Goal: Transaction & Acquisition: Obtain resource

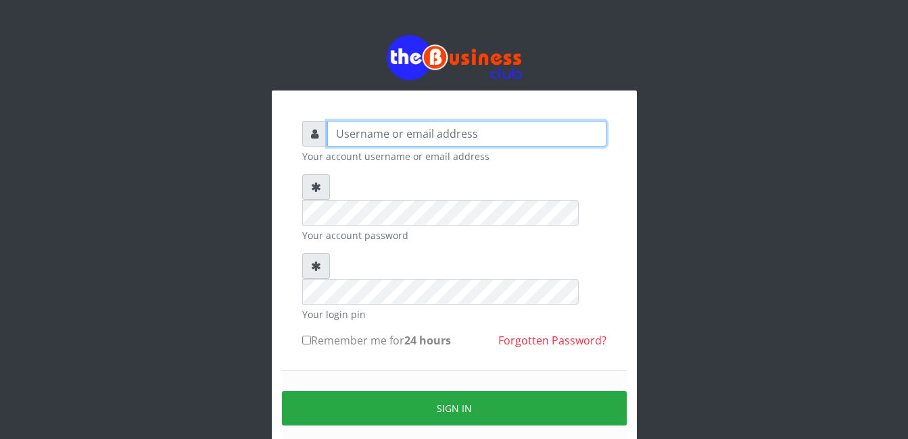
type input "gloworld1"
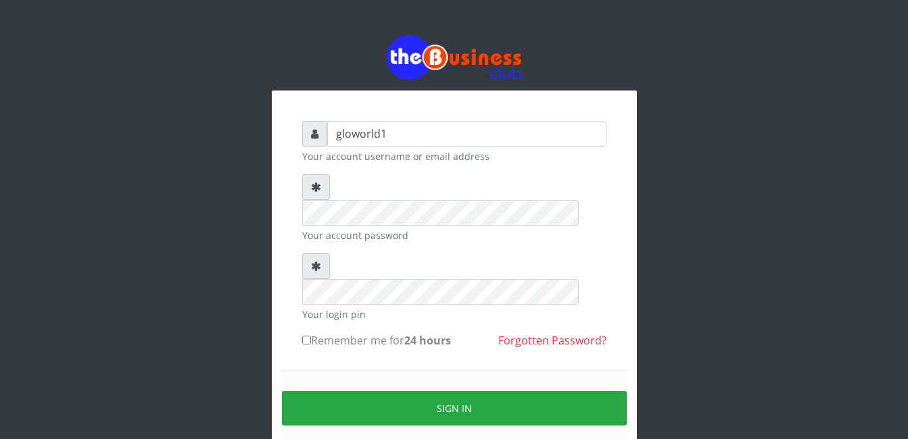
click at [310, 336] on input "Remember me for 24 hours" at bounding box center [306, 340] width 9 height 9
checkbox input "true"
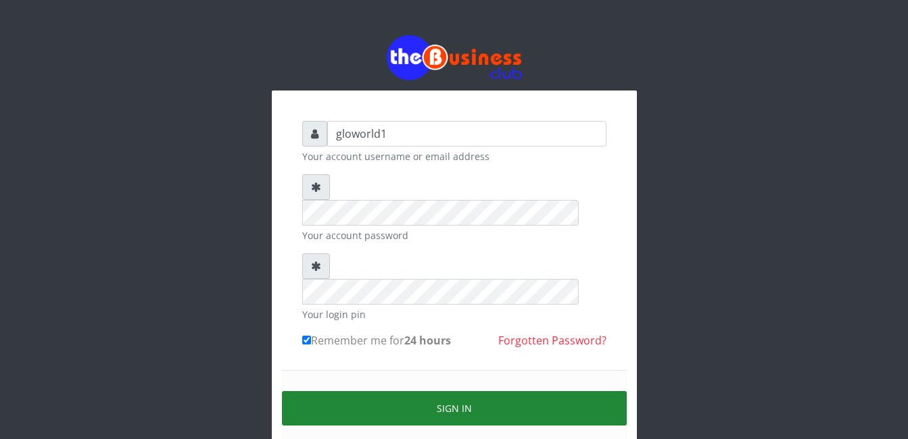
click at [464, 391] on button "Sign in" at bounding box center [454, 408] width 345 height 34
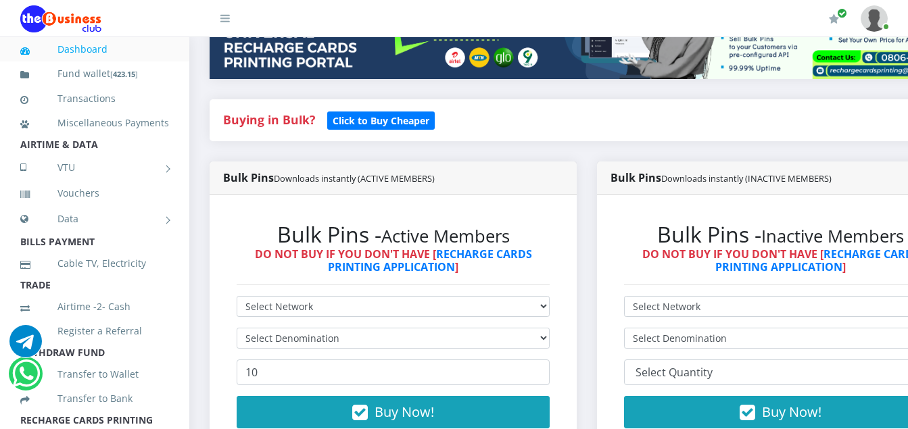
scroll to position [243, 0]
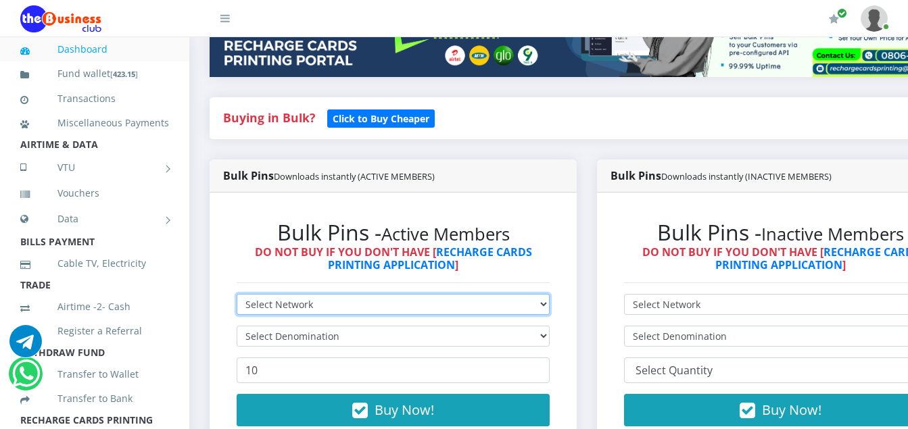
click at [313, 309] on select "Select Network MTN Globacom 9Mobile Airtel" at bounding box center [393, 304] width 313 height 21
select select "MTN"
click at [237, 296] on select "Select Network MTN Globacom 9Mobile Airtel" at bounding box center [393, 304] width 313 height 21
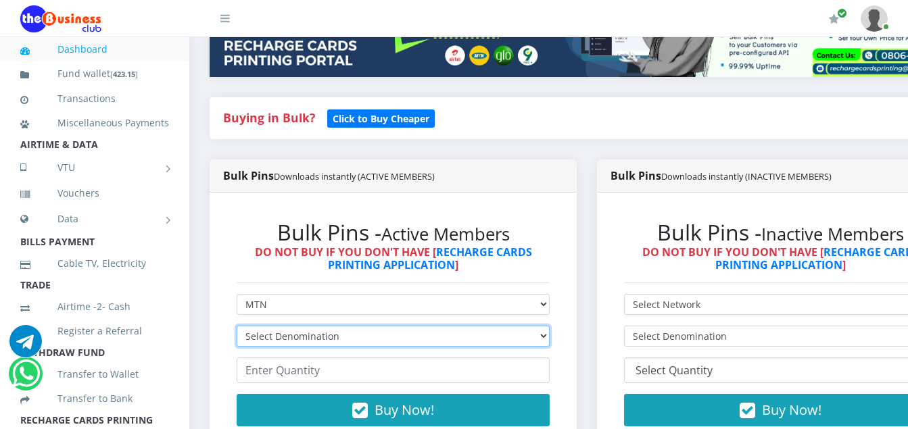
click at [333, 340] on select "Select Denomination MTN NGN100 - ₦96.94 MTN NGN200 - ₦193.88 MTN NGN400 - ₦387.…" at bounding box center [393, 336] width 313 height 21
click at [237, 328] on select "Select Denomination MTN NGN100 - ₦96.94 MTN NGN200 - ₦193.88 MTN NGN400 - ₦387.…" at bounding box center [393, 336] width 313 height 21
click at [357, 342] on select "Select Denomination MTN NGN100 - ₦96.94 MTN NGN200 - ₦193.88 MTN NGN400 - ₦387.…" at bounding box center [393, 336] width 313 height 21
select select "193.88-200"
click at [237, 328] on select "Select Denomination MTN NGN100 - ₦96.94 MTN NGN200 - ₦193.88 MTN NGN400 - ₦387.…" at bounding box center [393, 336] width 313 height 21
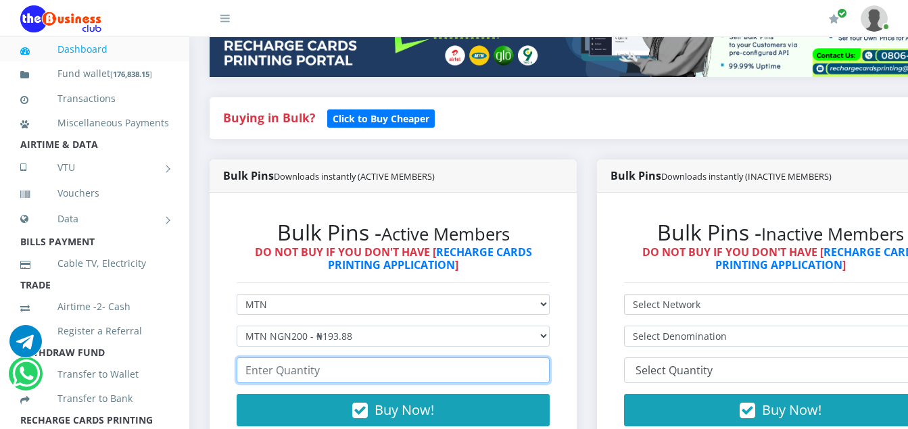
click at [320, 378] on input "number" at bounding box center [393, 371] width 313 height 26
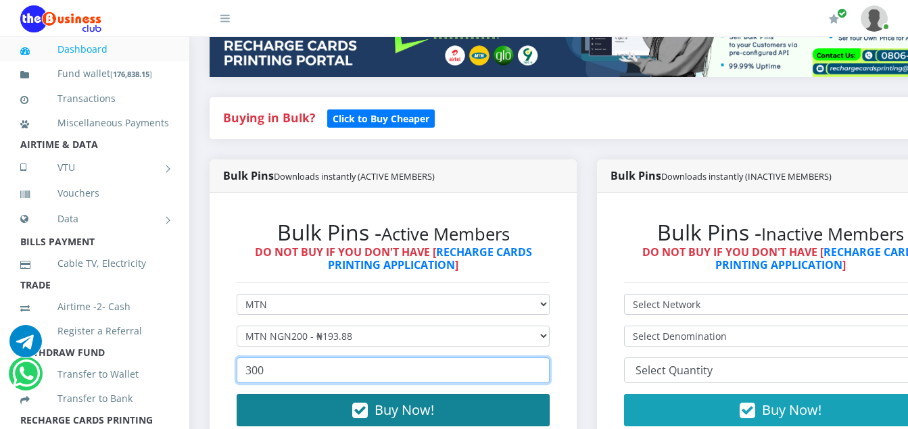
type input "300"
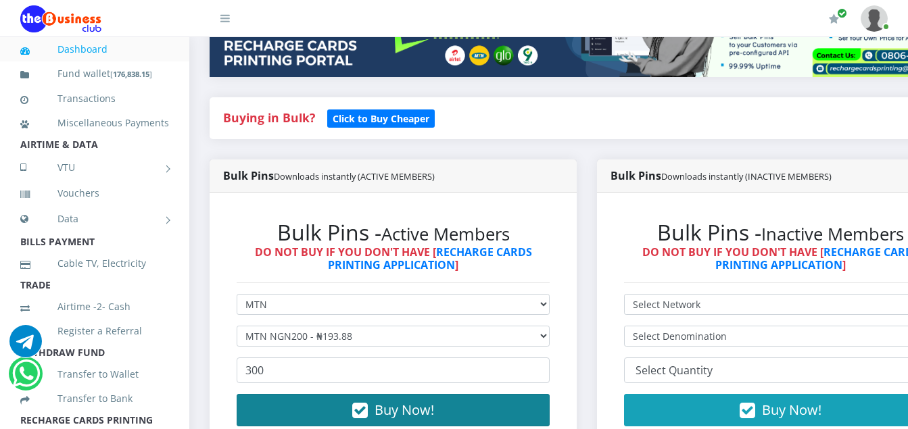
click at [361, 412] on icon "button" at bounding box center [360, 411] width 16 height 14
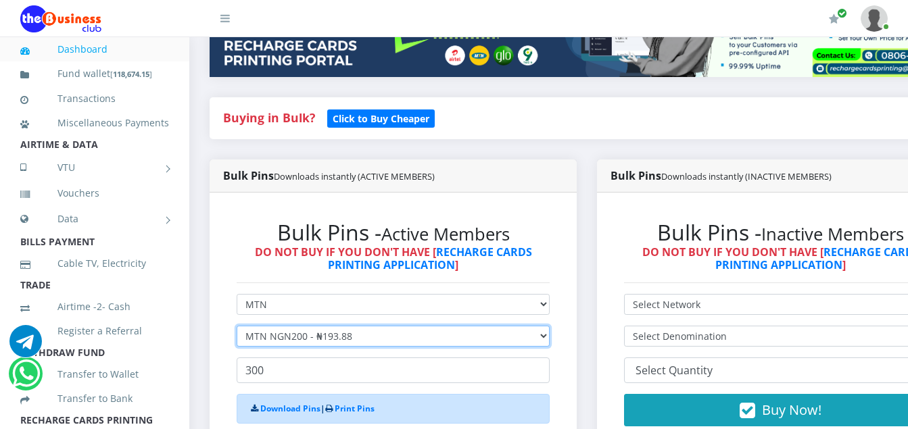
click at [368, 338] on select "Select Denomination MTN NGN100 - ₦96.94 MTN NGN200 - ₦193.88 MTN NGN400 - ₦387.…" at bounding box center [393, 336] width 313 height 21
select select "484.7-500"
click at [237, 328] on select "Select Denomination MTN NGN100 - ₦96.94 MTN NGN200 - ₦193.88 MTN NGN400 - ₦387.…" at bounding box center [393, 336] width 313 height 21
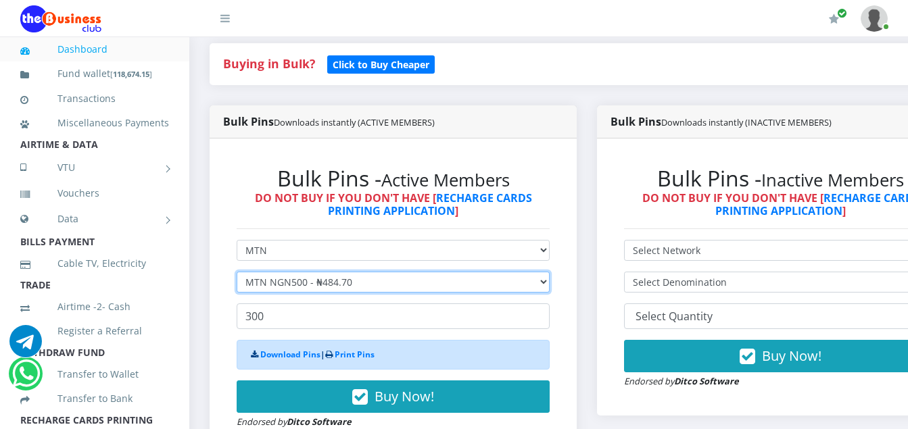
scroll to position [324, 0]
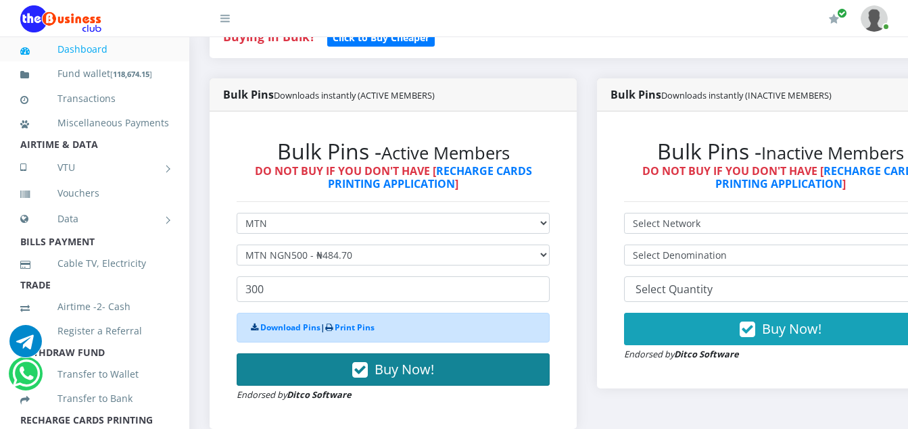
click at [363, 370] on icon "button" at bounding box center [360, 371] width 16 height 14
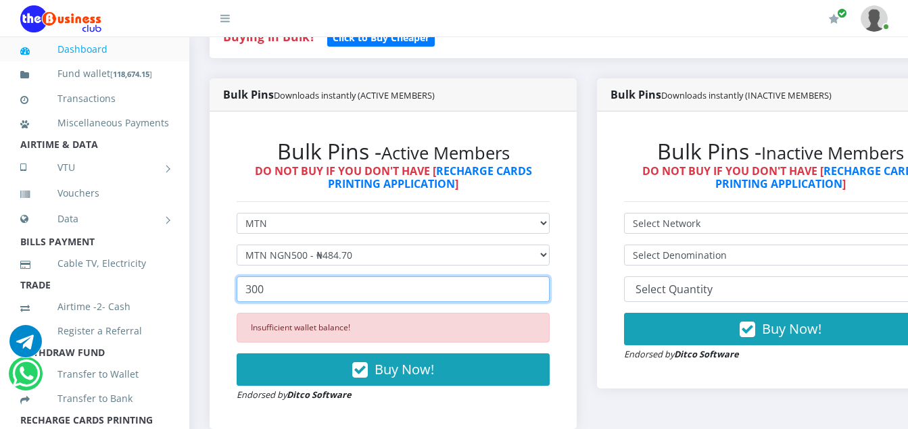
click at [265, 297] on input "300" at bounding box center [393, 289] width 313 height 26
type input "3"
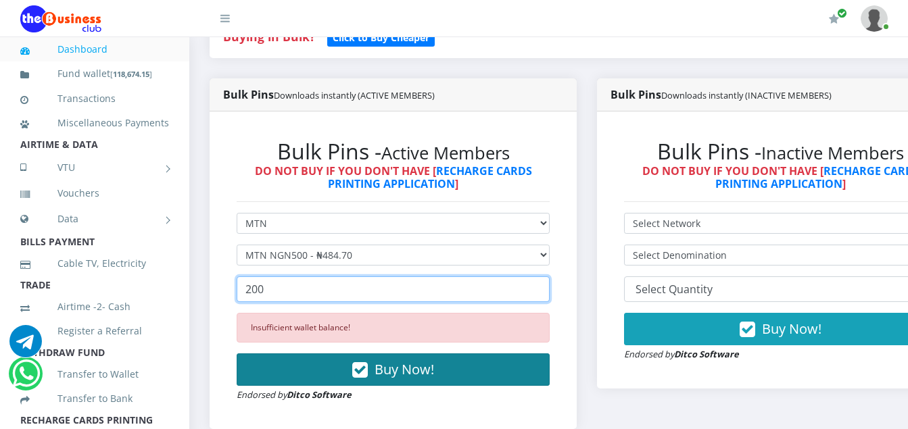
type input "200"
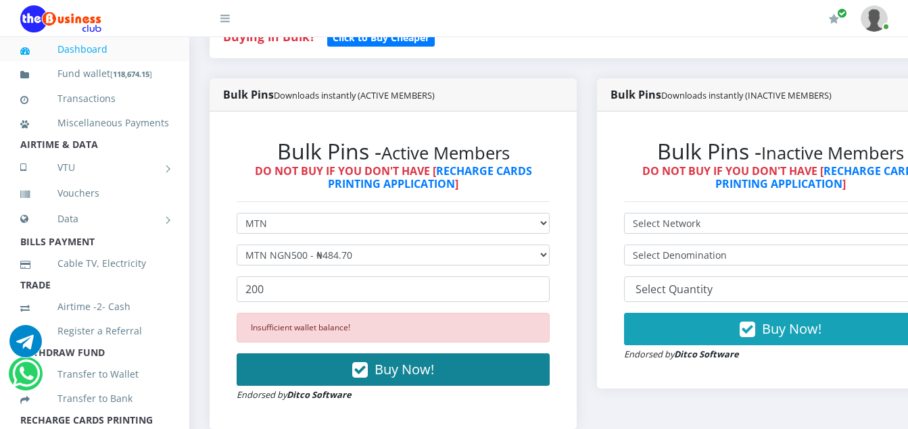
click at [374, 370] on button "Buy Now!" at bounding box center [393, 370] width 313 height 32
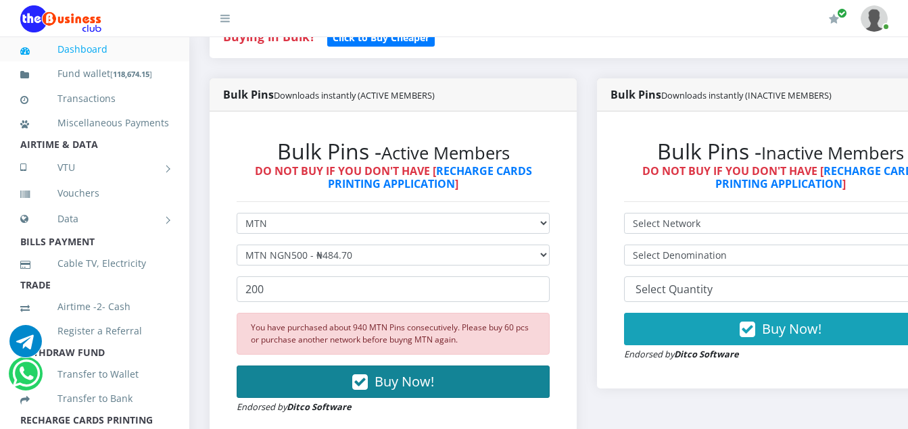
click at [364, 387] on icon "button" at bounding box center [360, 383] width 16 height 14
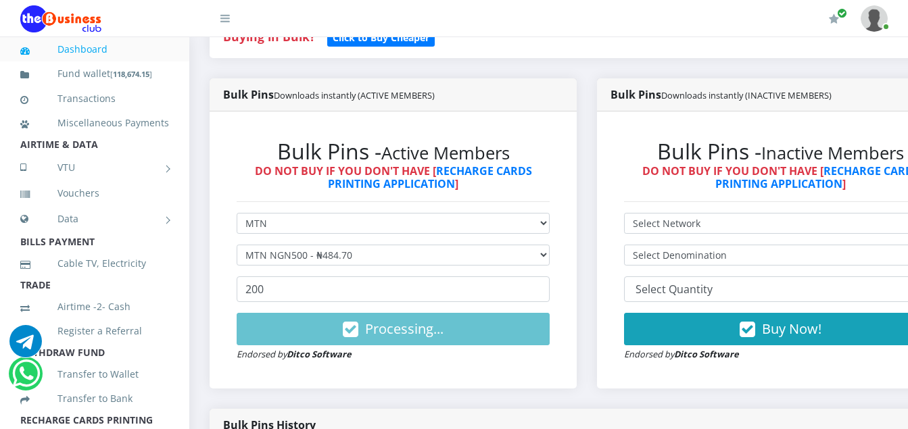
click at [364, 387] on div "Bulk Pins - Active Members DO NOT BUY IF YOU DON'T HAVE [ RECHARGE CARDS PRINTI…" at bounding box center [393, 250] width 367 height 277
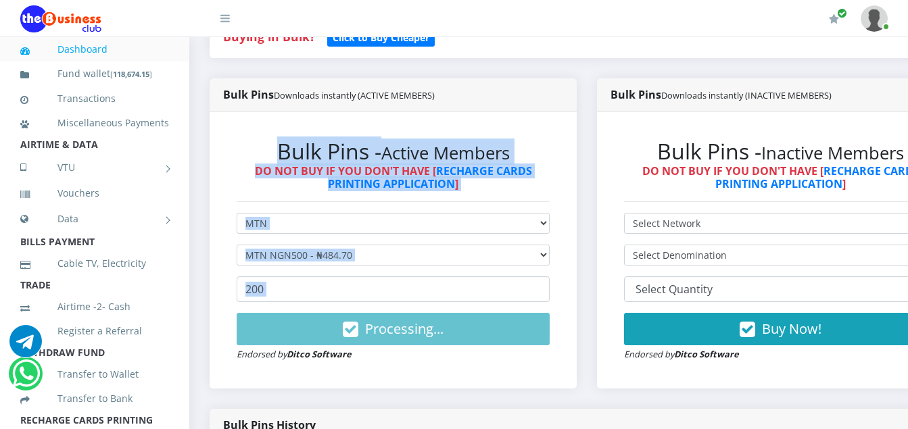
click at [357, 335] on div "Bulk Pins - Active Members DO NOT BUY IF YOU DON'T HAVE [ RECHARGE CARDS PRINTI…" at bounding box center [393, 250] width 367 height 277
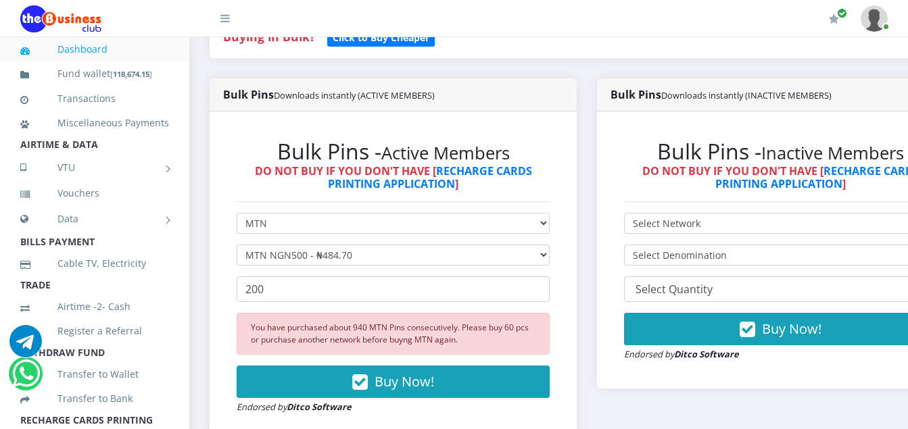
click at [207, 338] on div "Bulk Pins Downloads instantly (ACTIVE MEMBERS) Bulk Pins - Active Members DO NO…" at bounding box center [392, 269] width 387 height 383
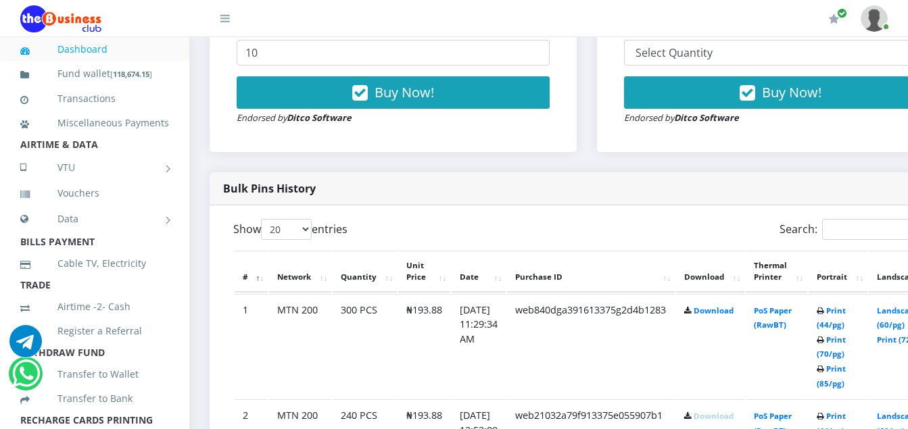
scroll to position [568, 0]
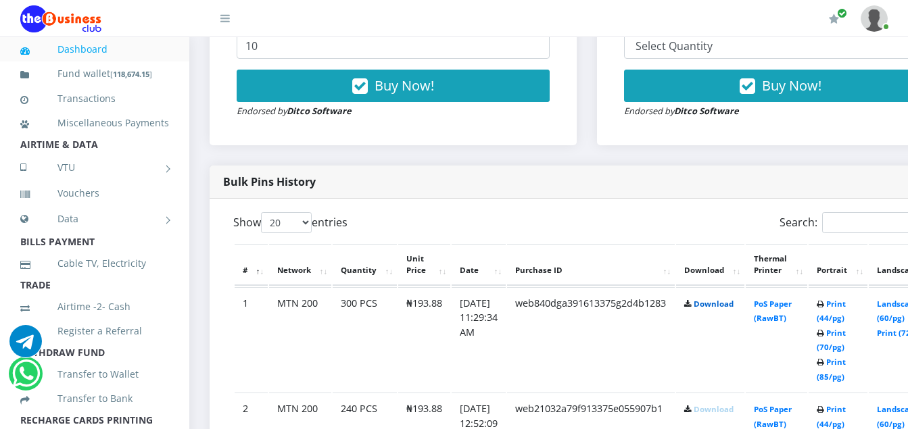
click at [733, 309] on link "Download" at bounding box center [713, 304] width 40 height 10
